Goal: Task Accomplishment & Management: Manage account settings

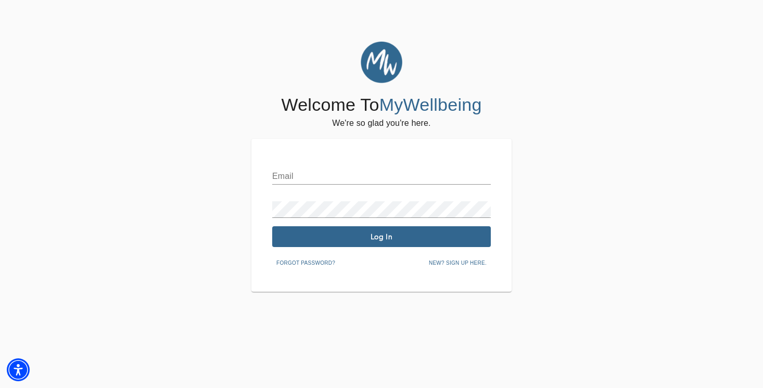
click at [323, 159] on div "Email Password Log In Forgot password? New? Sign up here." at bounding box center [381, 215] width 260 height 153
type input "[PERSON_NAME][EMAIL_ADDRESS][DOMAIN_NAME]"
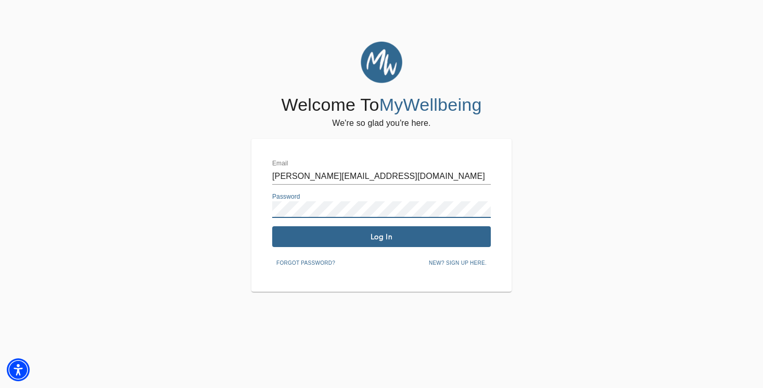
click at [353, 237] on span "Log In" at bounding box center [381, 237] width 210 height 10
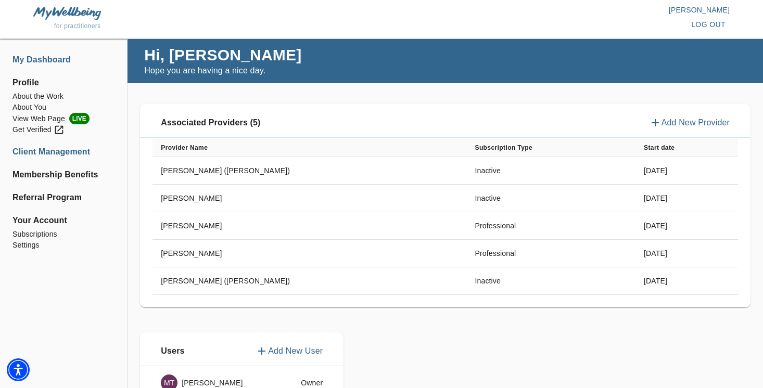
click at [75, 151] on li "Client Management" at bounding box center [63, 152] width 102 height 12
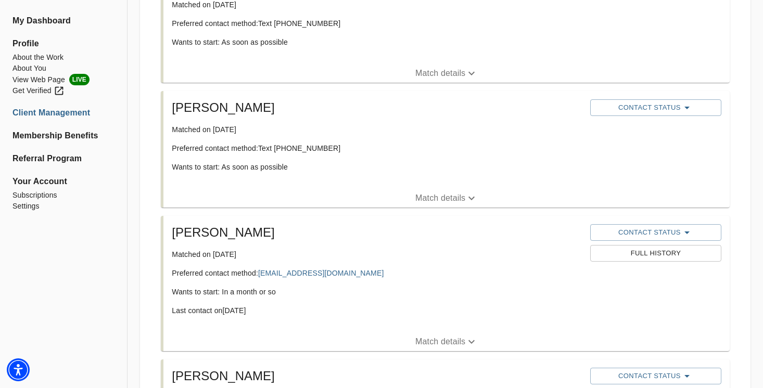
scroll to position [190, 0]
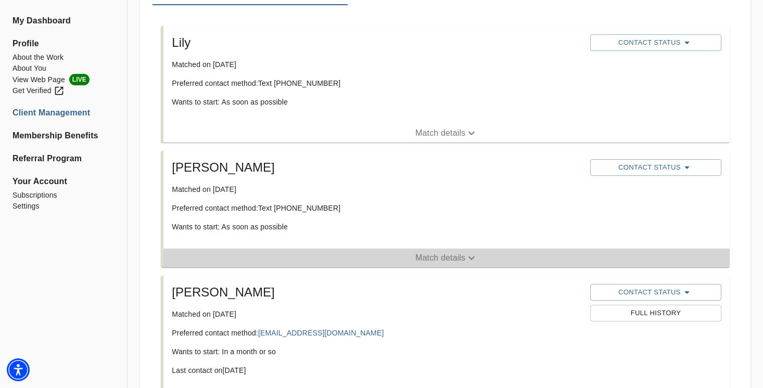
click at [436, 254] on p "Match details" at bounding box center [440, 258] width 50 height 12
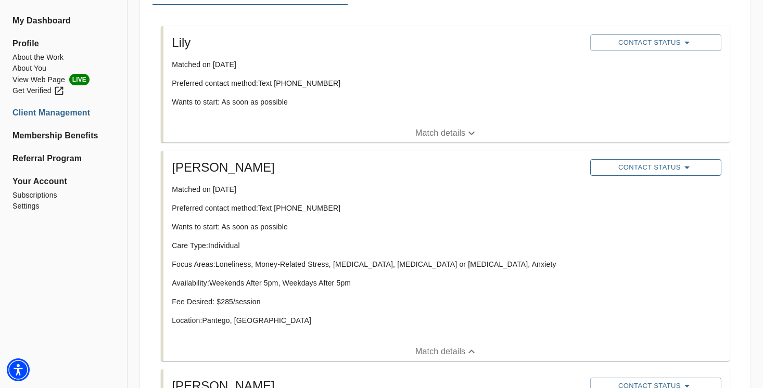
click at [610, 174] on button "Contact Status" at bounding box center [655, 167] width 131 height 17
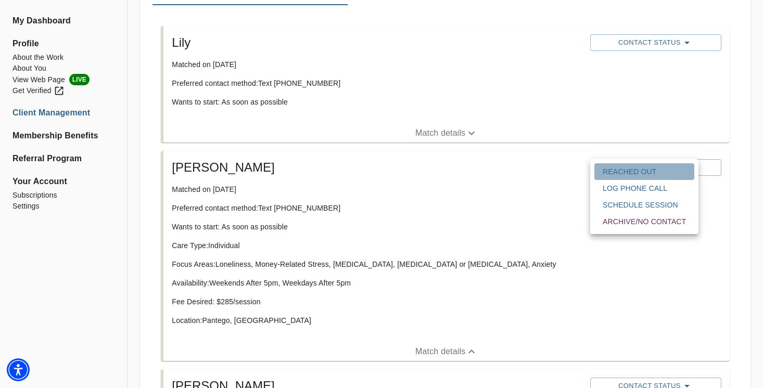
click at [611, 171] on span "Reached Out" at bounding box center [643, 171] width 83 height 10
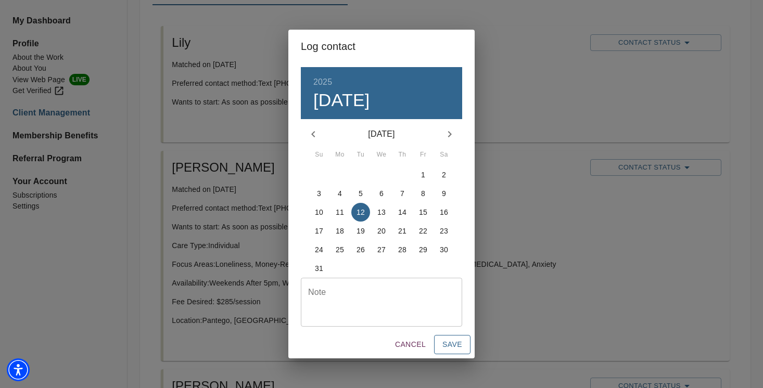
click at [451, 346] on span "Save" at bounding box center [452, 344] width 20 height 13
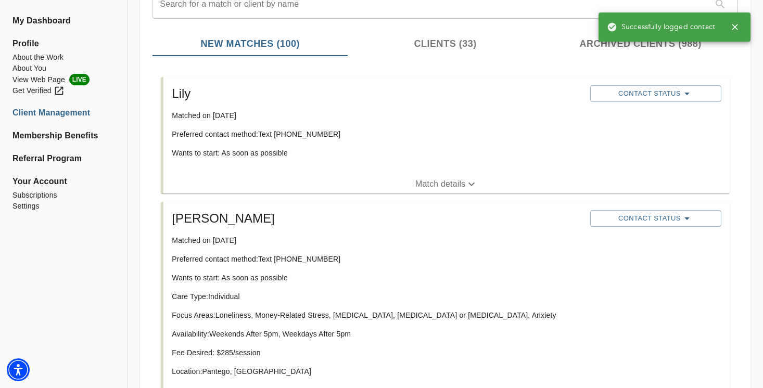
scroll to position [115, 0]
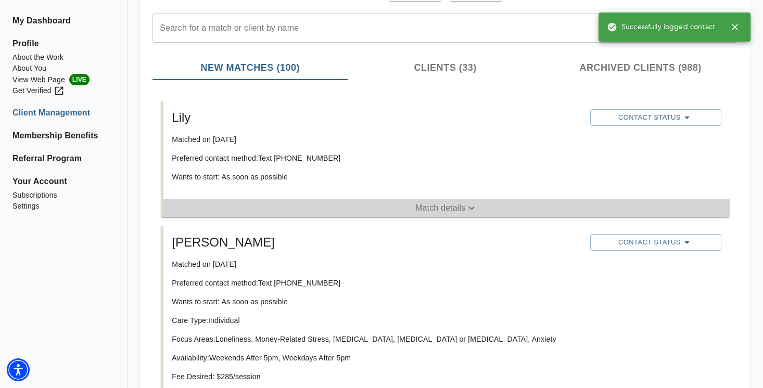
click at [448, 207] on p "Match details" at bounding box center [440, 208] width 50 height 12
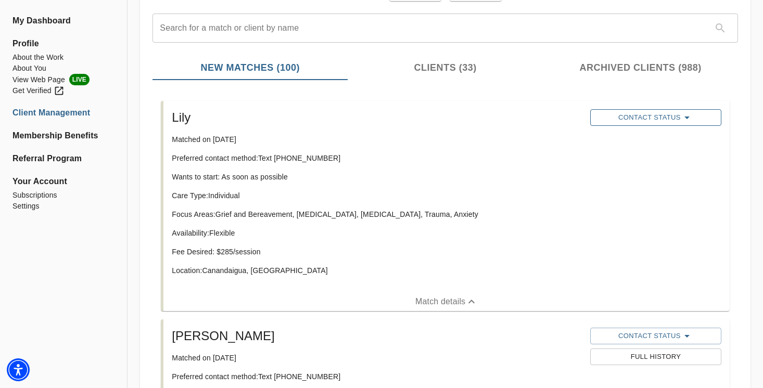
click at [628, 124] on button "Contact Status" at bounding box center [655, 117] width 131 height 17
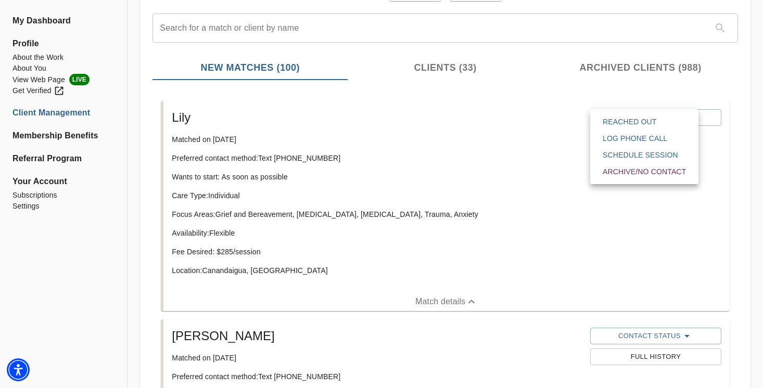
click at [634, 123] on span "Reached Out" at bounding box center [643, 122] width 83 height 10
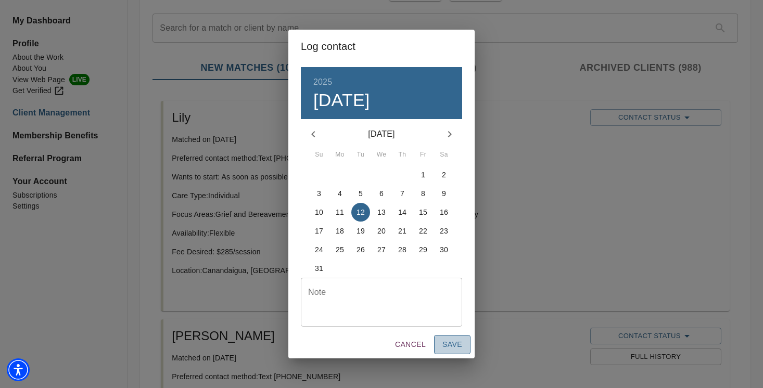
click at [462, 344] on button "Save" at bounding box center [452, 344] width 36 height 19
